Goal: Information Seeking & Learning: Learn about a topic

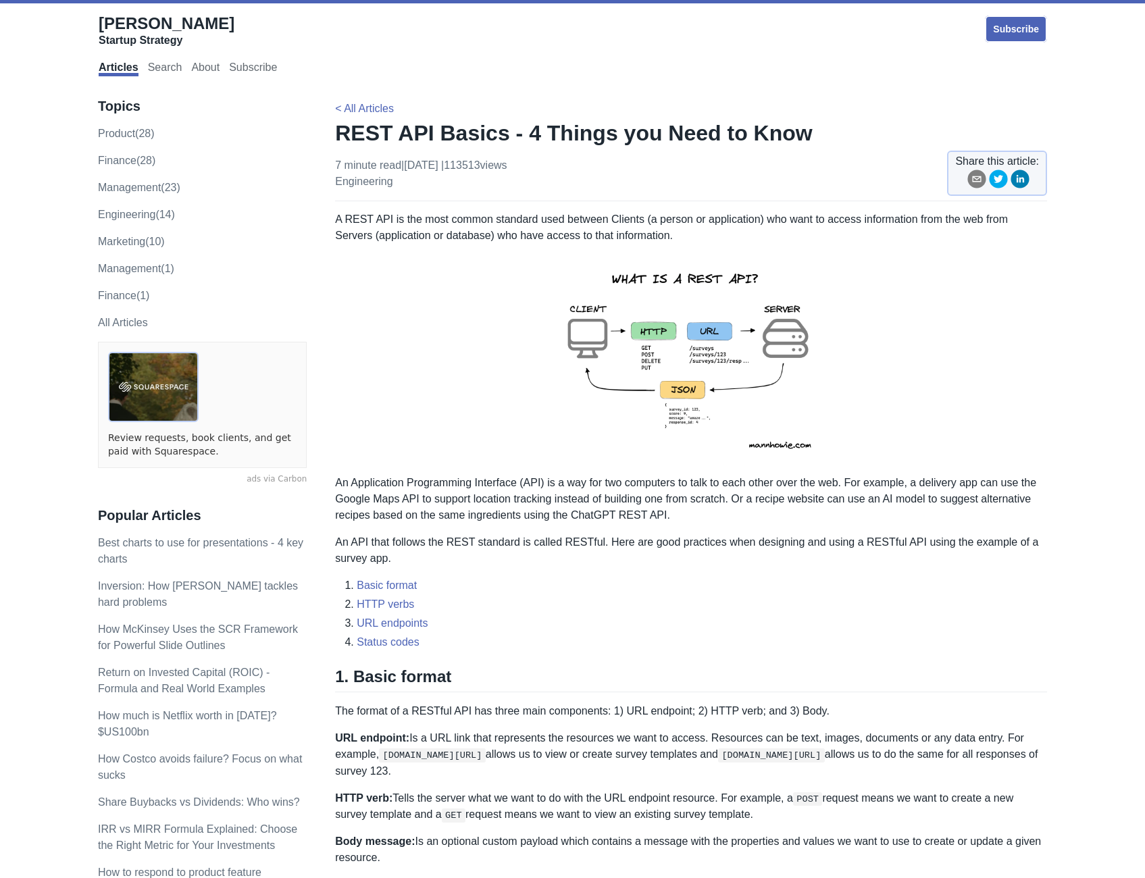
drag, startPoint x: 698, startPoint y: 359, endPoint x: 704, endPoint y: 350, distance: 9.7
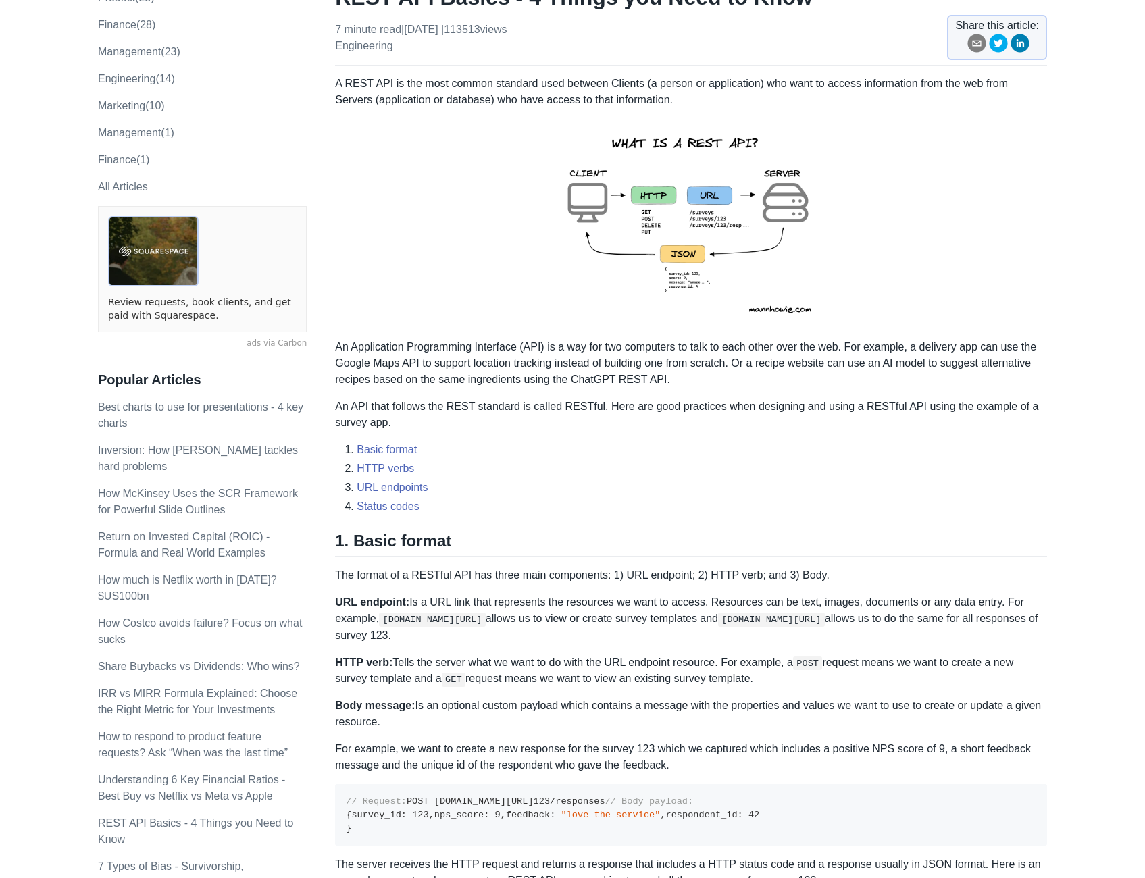
click at [770, 259] on img at bounding box center [691, 223] width 296 height 209
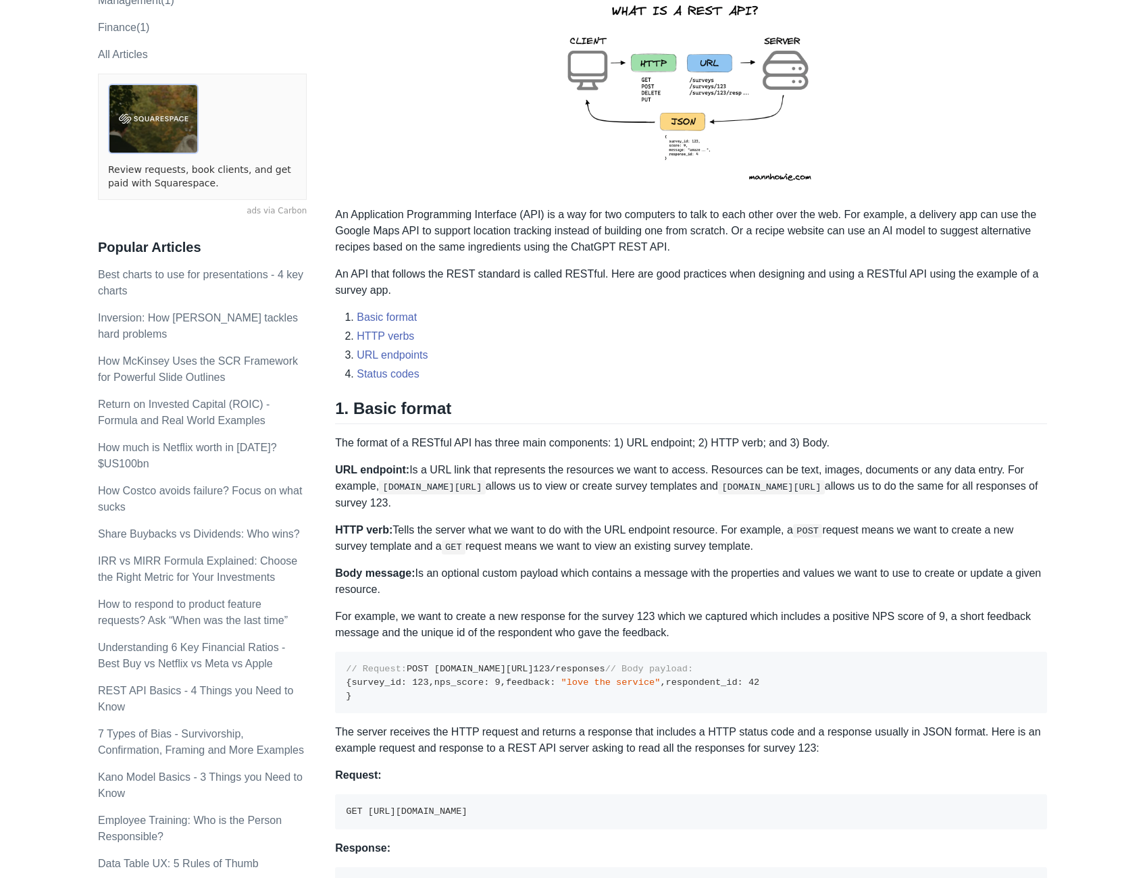
scroll to position [272, 0]
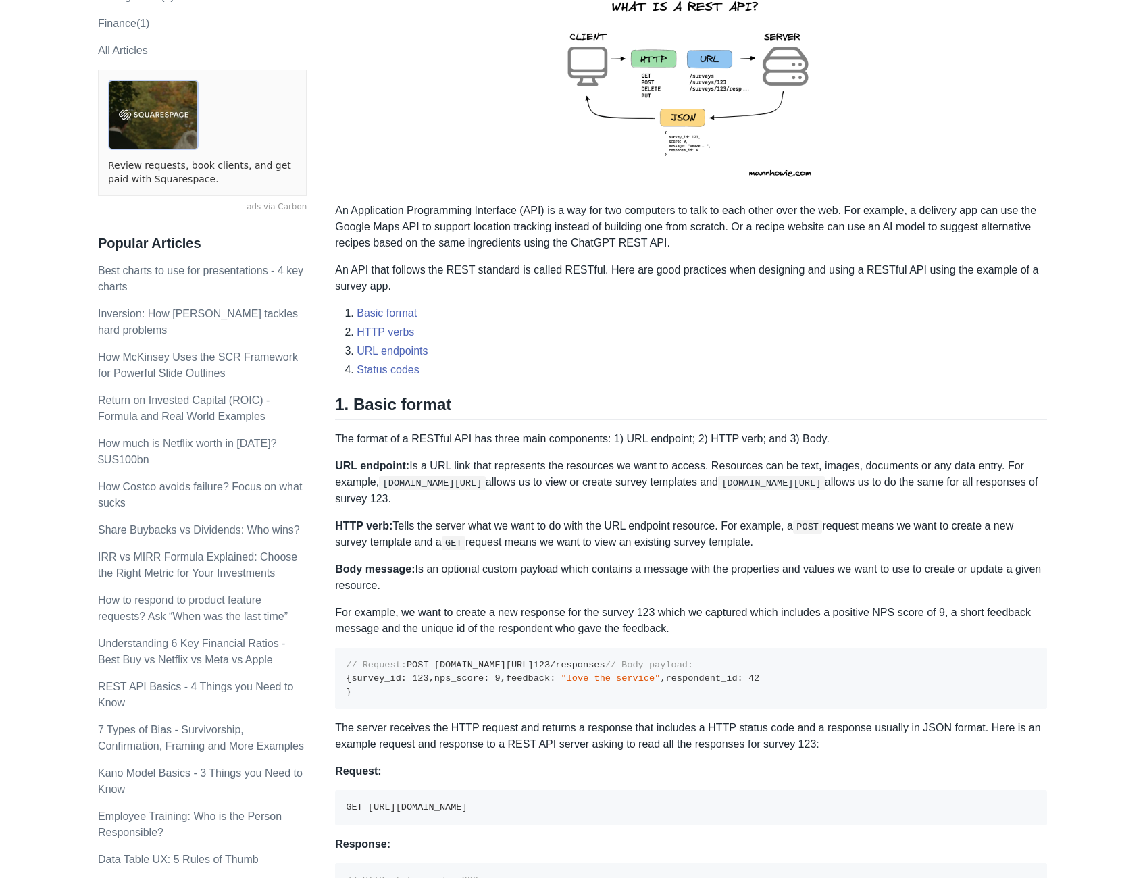
drag, startPoint x: 605, startPoint y: 442, endPoint x: 827, endPoint y: 438, distance: 222.2
click at [827, 438] on p "The format of a RESTful API has three main components: 1) URL endpoint; 2) HTTP…" at bounding box center [691, 439] width 712 height 16
click at [797, 313] on li "Basic format" at bounding box center [702, 313] width 690 height 16
click at [731, 495] on p "URL endpoint: Is a URL link that represents the resources we want to access. Re…" at bounding box center [691, 482] width 712 height 49
drag, startPoint x: 417, startPoint y: 464, endPoint x: 484, endPoint y: 488, distance: 71.5
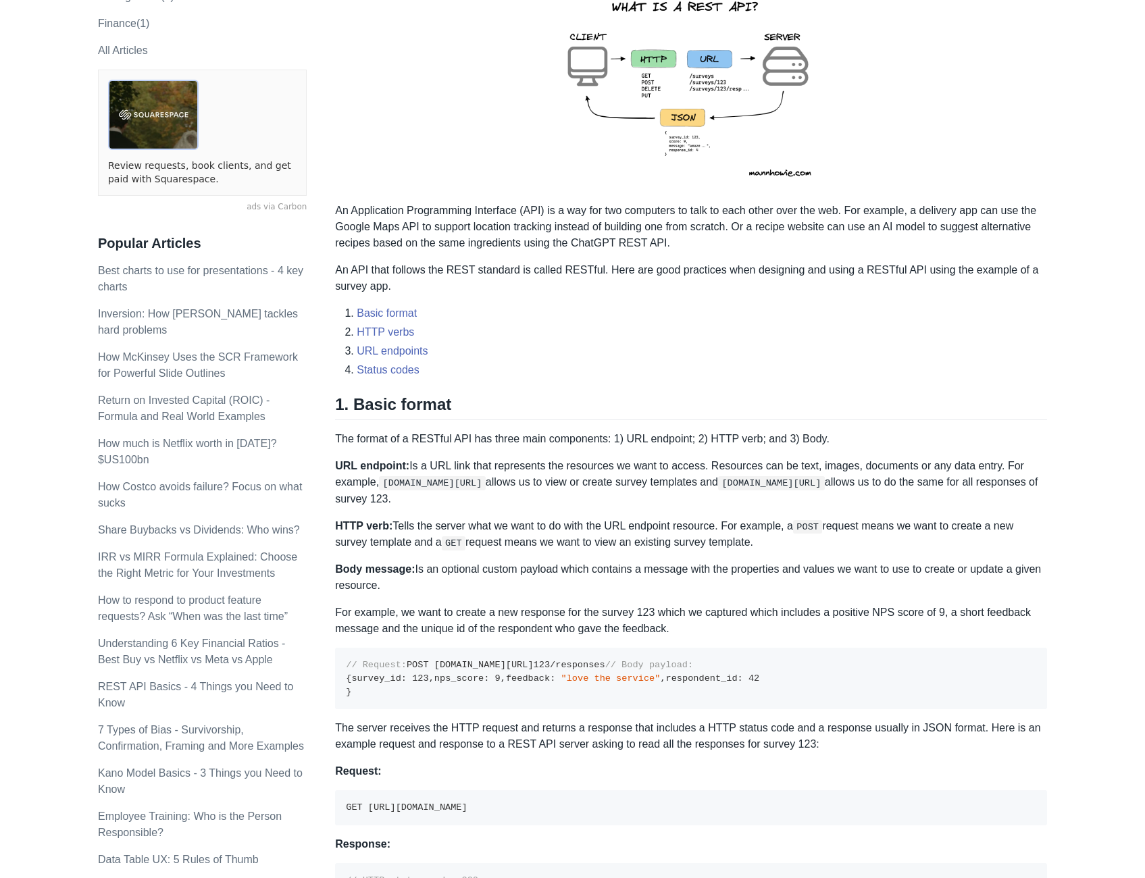
click at [483, 487] on p "URL endpoint: Is a URL link that represents the resources we want to access. Re…" at bounding box center [691, 482] width 712 height 49
copy p "a URL link that represents the resources we want to access. Resources can be te…"
drag, startPoint x: 655, startPoint y: 308, endPoint x: 650, endPoint y: 301, distance: 8.2
drag, startPoint x: 395, startPoint y: 520, endPoint x: 868, endPoint y: 546, distance: 474.0
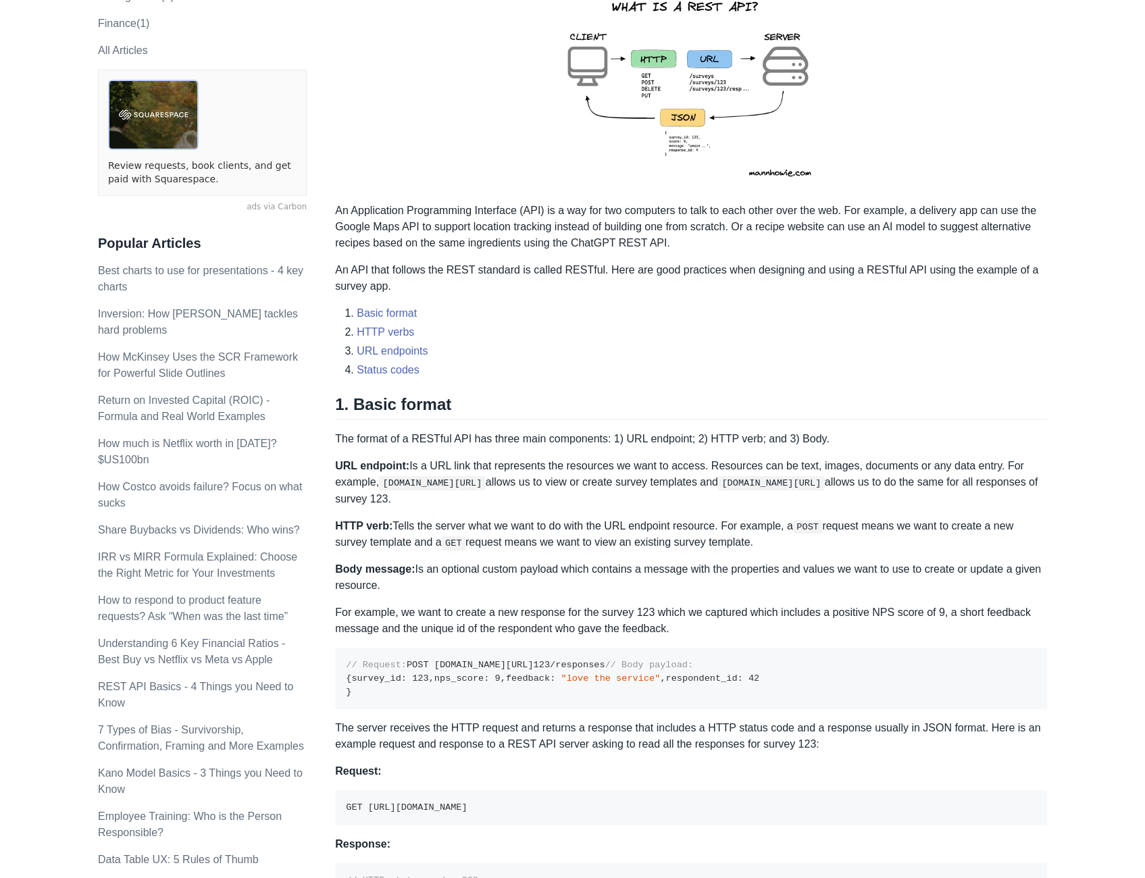
click at [868, 546] on p "HTTP verb: Tells the server what we want to do with the URL endpoint resource. …" at bounding box center [691, 534] width 712 height 33
copy p "[PERSON_NAME] the server what we want to do with the URL endpoint resource. For…"
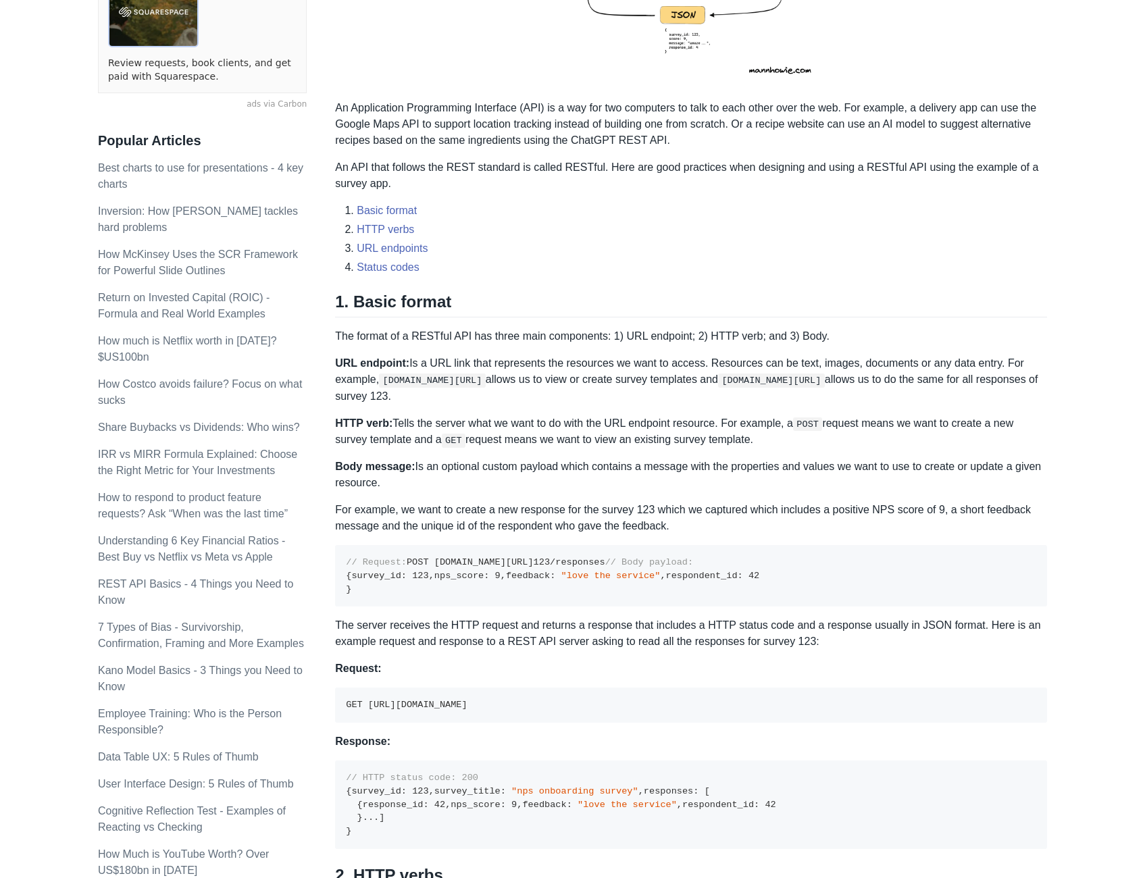
scroll to position [477, 0]
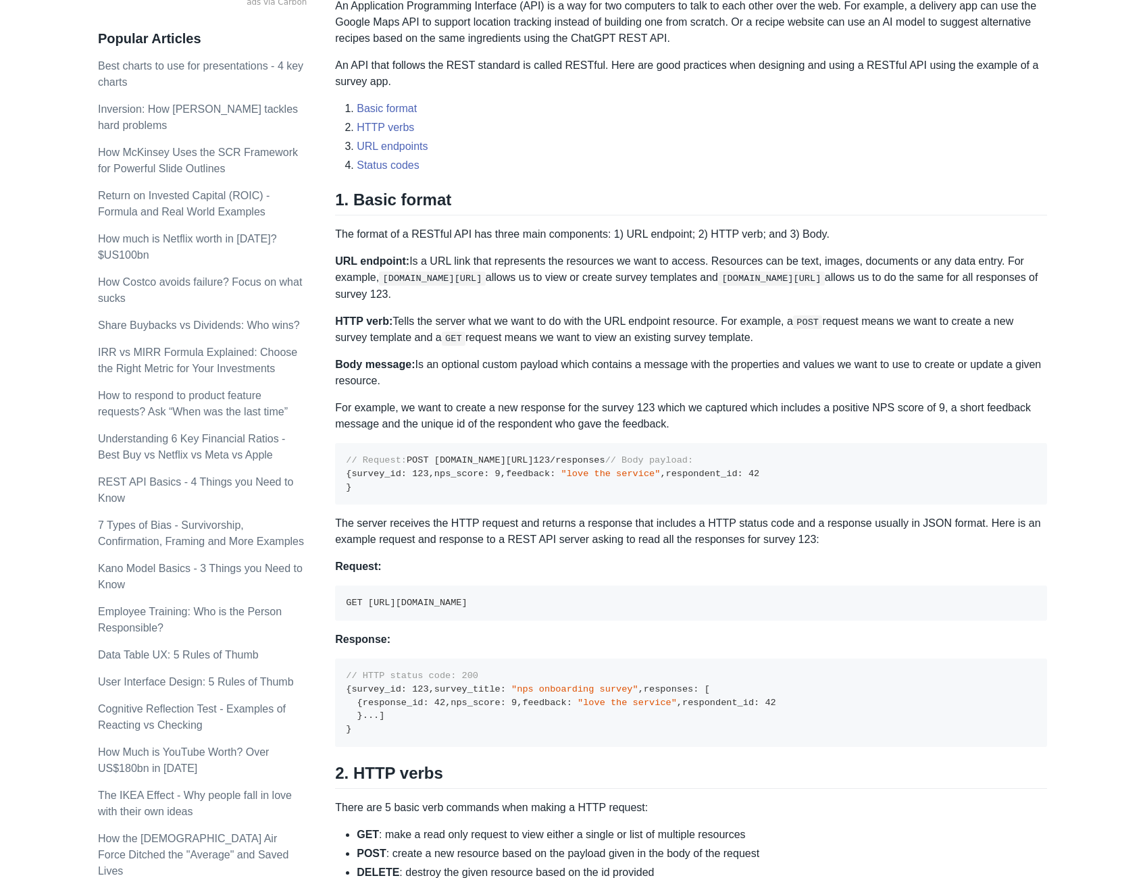
drag, startPoint x: 409, startPoint y: 364, endPoint x: 439, endPoint y: 376, distance: 32.1
click at [439, 376] on p "Body message: Is an optional custom payload which contains a message with the p…" at bounding box center [691, 373] width 712 height 32
copy p "Is an optional custom payload which contains a message with the properties and …"
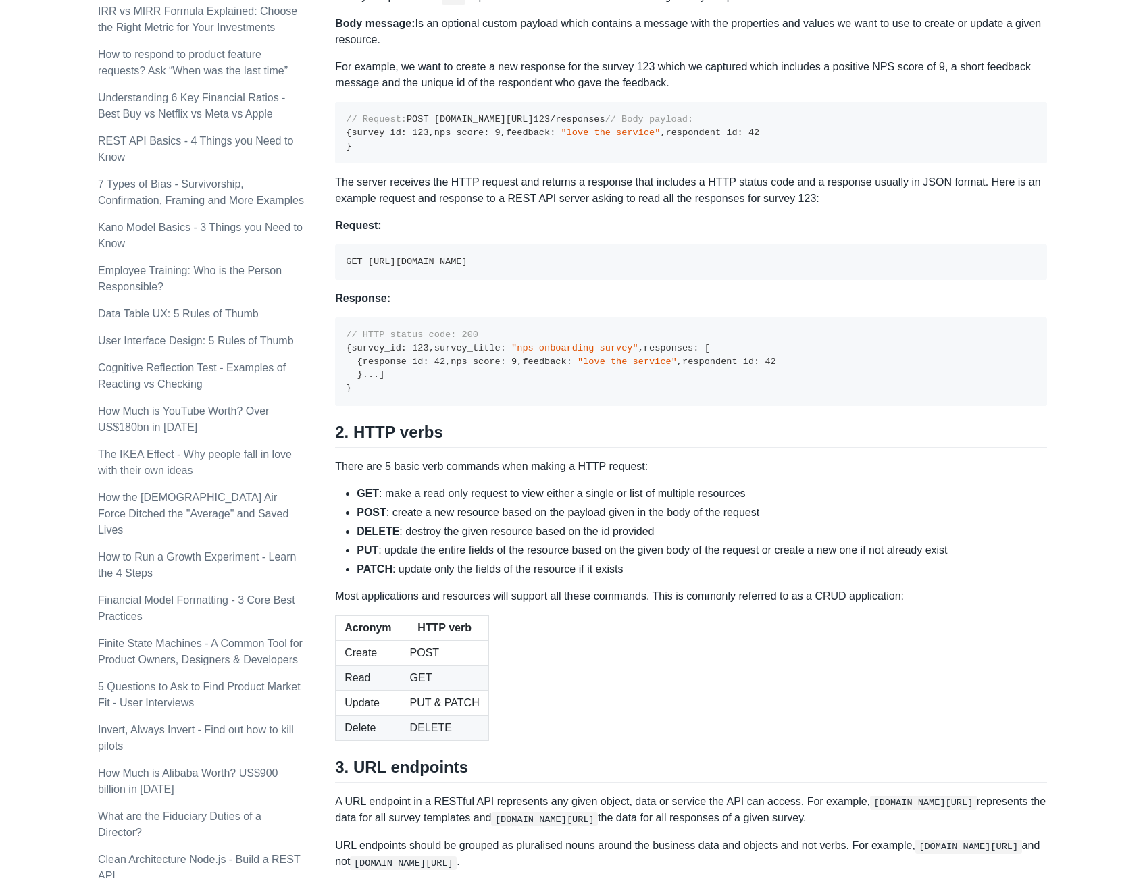
scroll to position [613, 0]
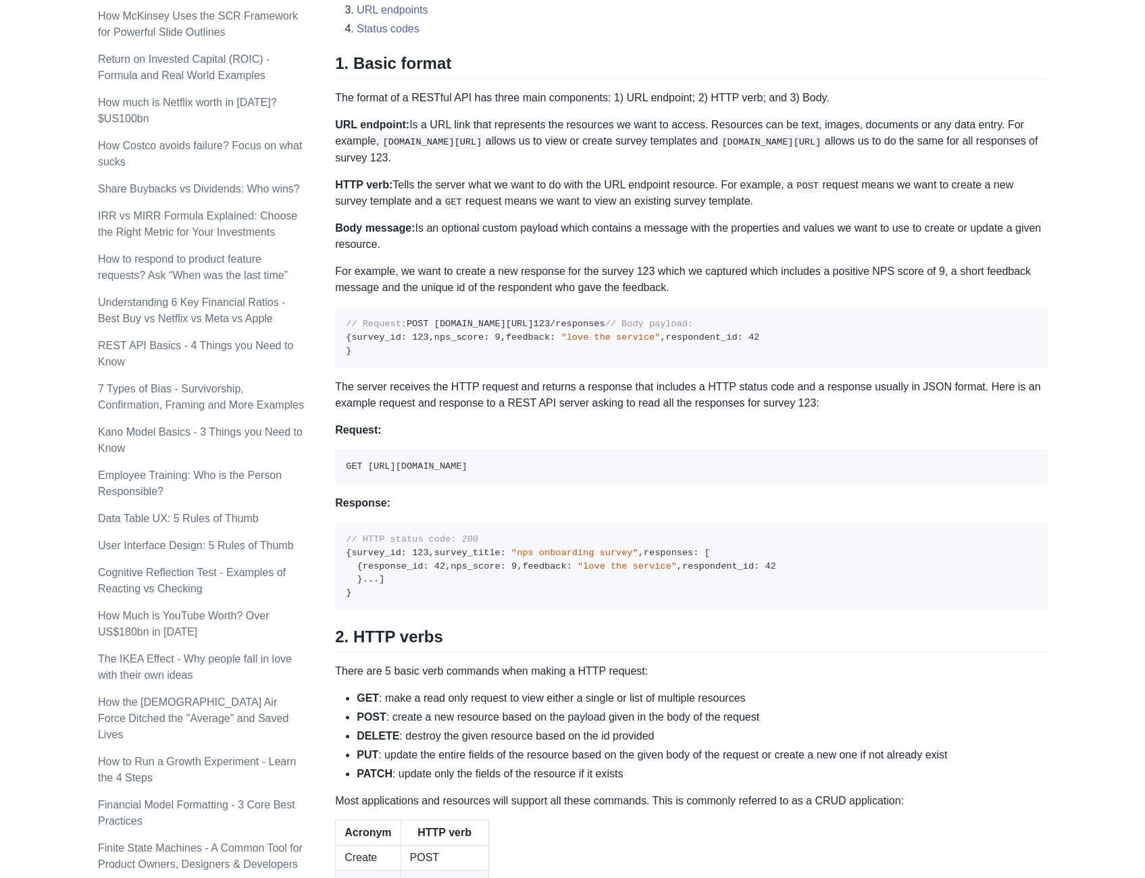
click at [446, 610] on pre "// HTTP status code: 200 { survey_id : 123 , survey_title : "nps onboarding sur…" at bounding box center [691, 566] width 712 height 88
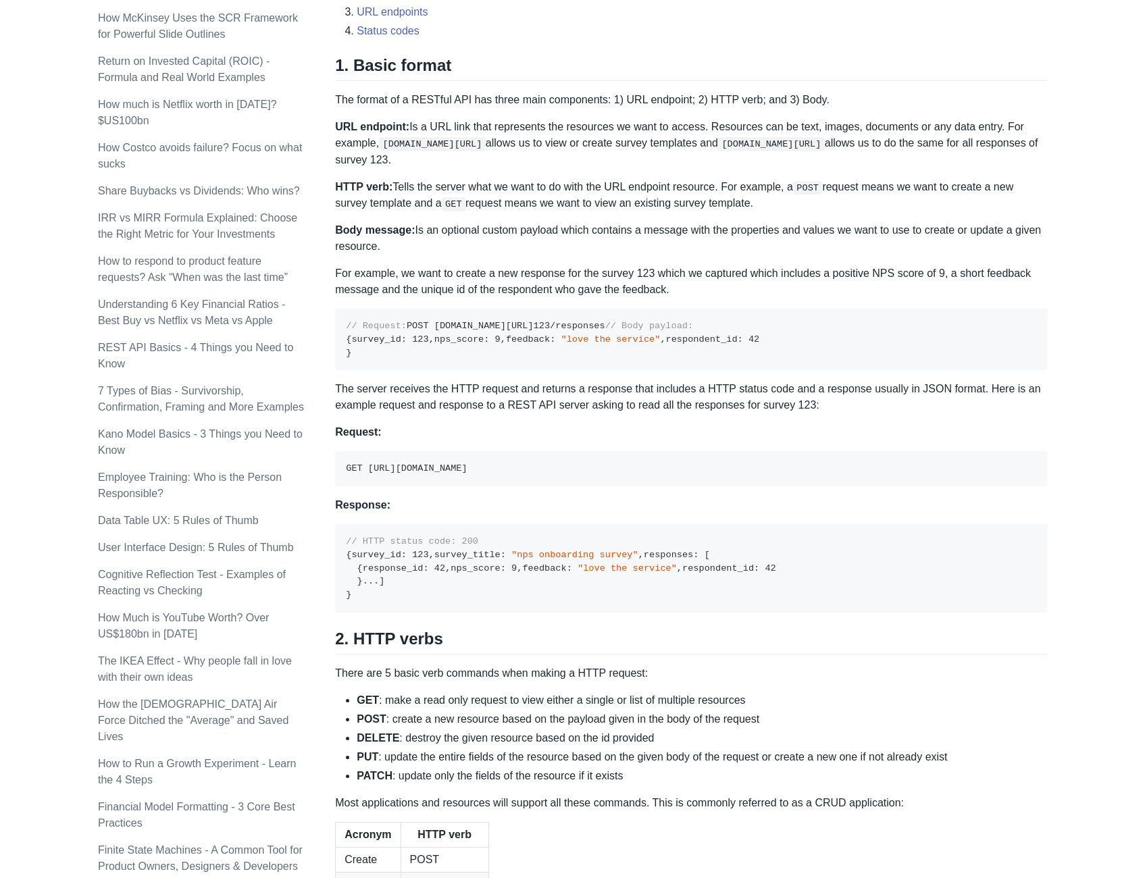
scroll to position [477, 0]
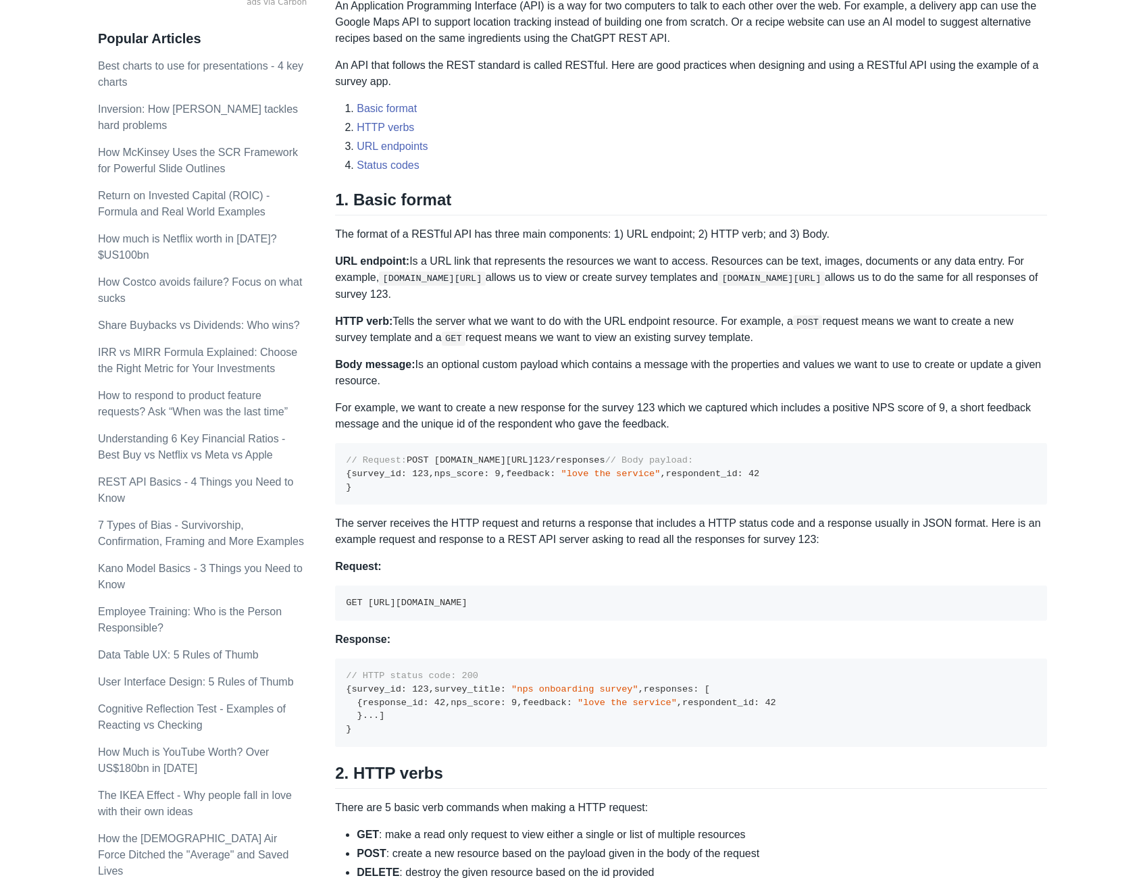
drag, startPoint x: 374, startPoint y: 593, endPoint x: 347, endPoint y: 456, distance: 139.7
click at [347, 455] on pre "// Request: POST [DOMAIN_NAME][URL] 123 /responses // Body payload: { survey_id…" at bounding box center [691, 473] width 712 height 61
copy code "// Request: POST [DOMAIN_NAME][URL] 123 /responses // Body payload: { survey_id…"
click at [40, 101] on div "[PERSON_NAME] Startup Strategy Subscribe Articles Search About Subscribe Topics…" at bounding box center [572, 892] width 1116 height 2725
